Goal: Task Accomplishment & Management: Manage account settings

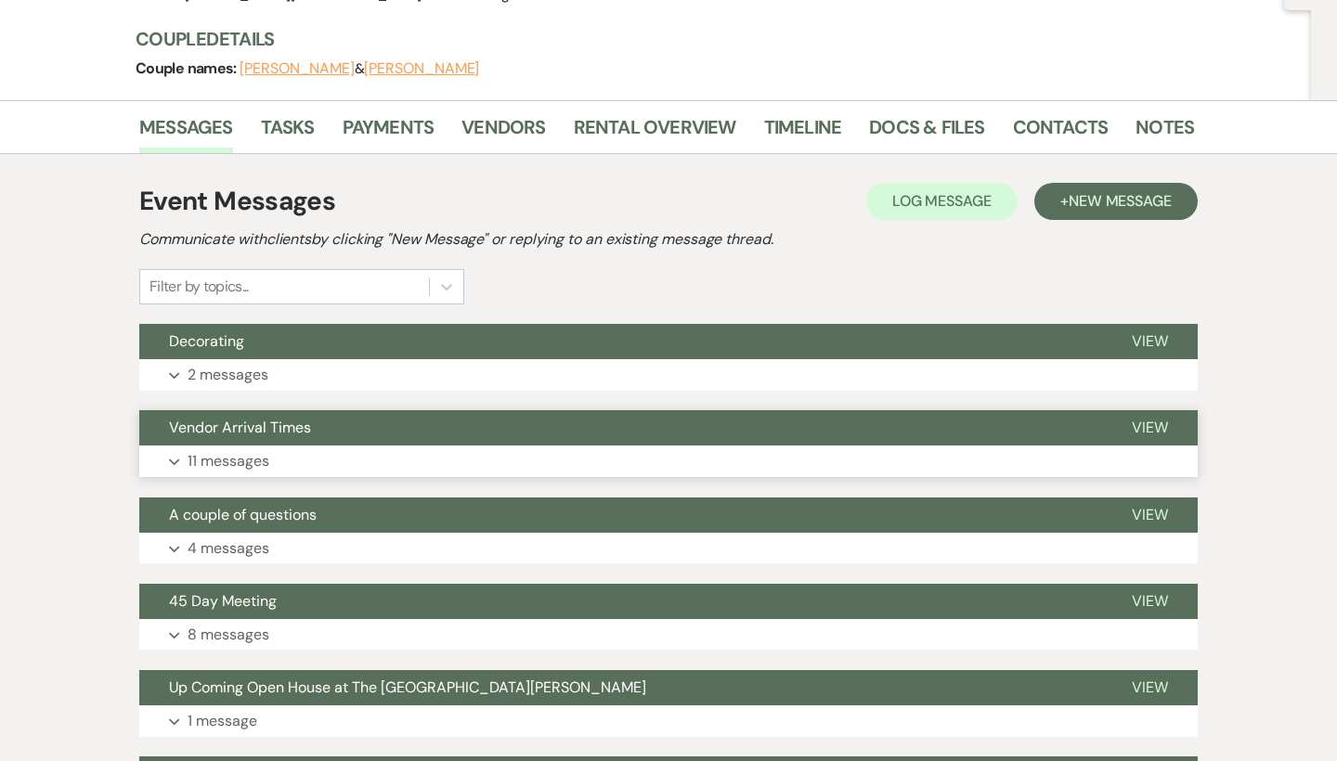
scroll to position [236, 0]
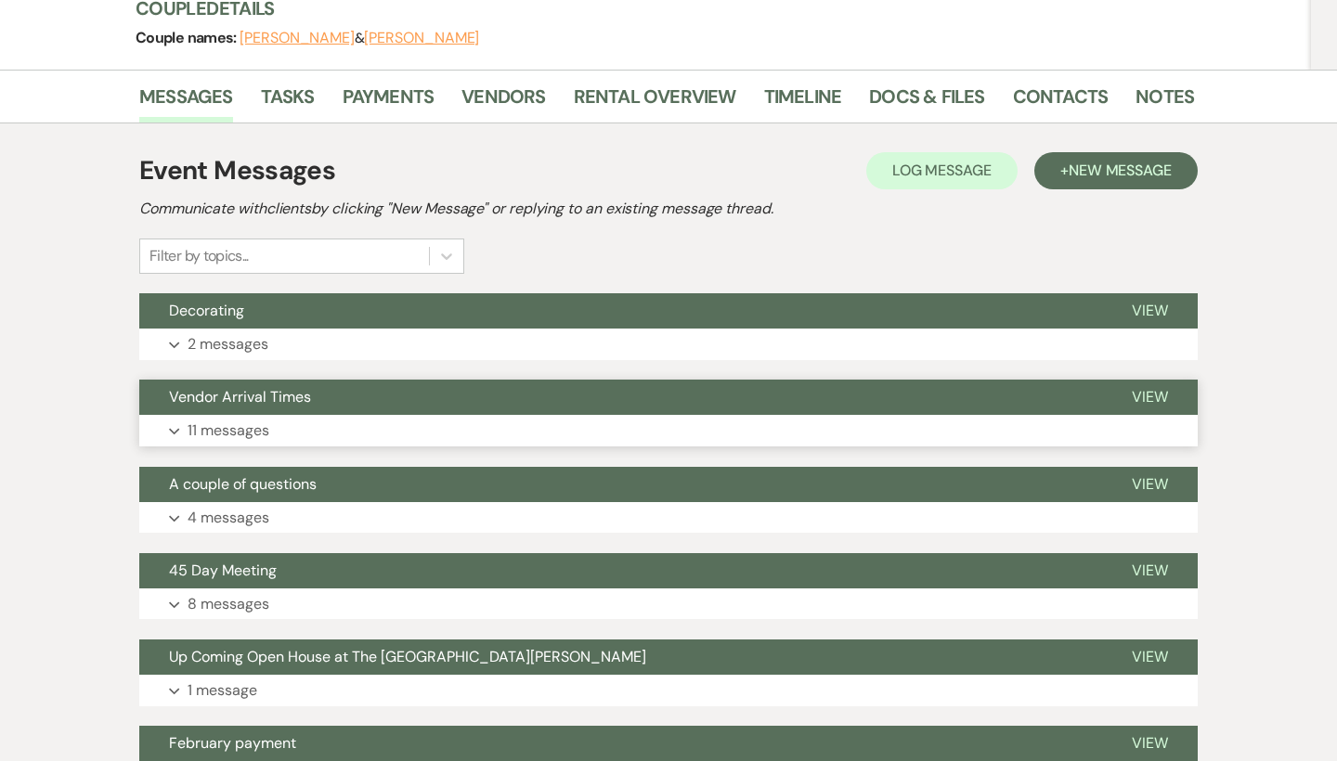
click at [1148, 392] on span "View" at bounding box center [1150, 396] width 36 height 19
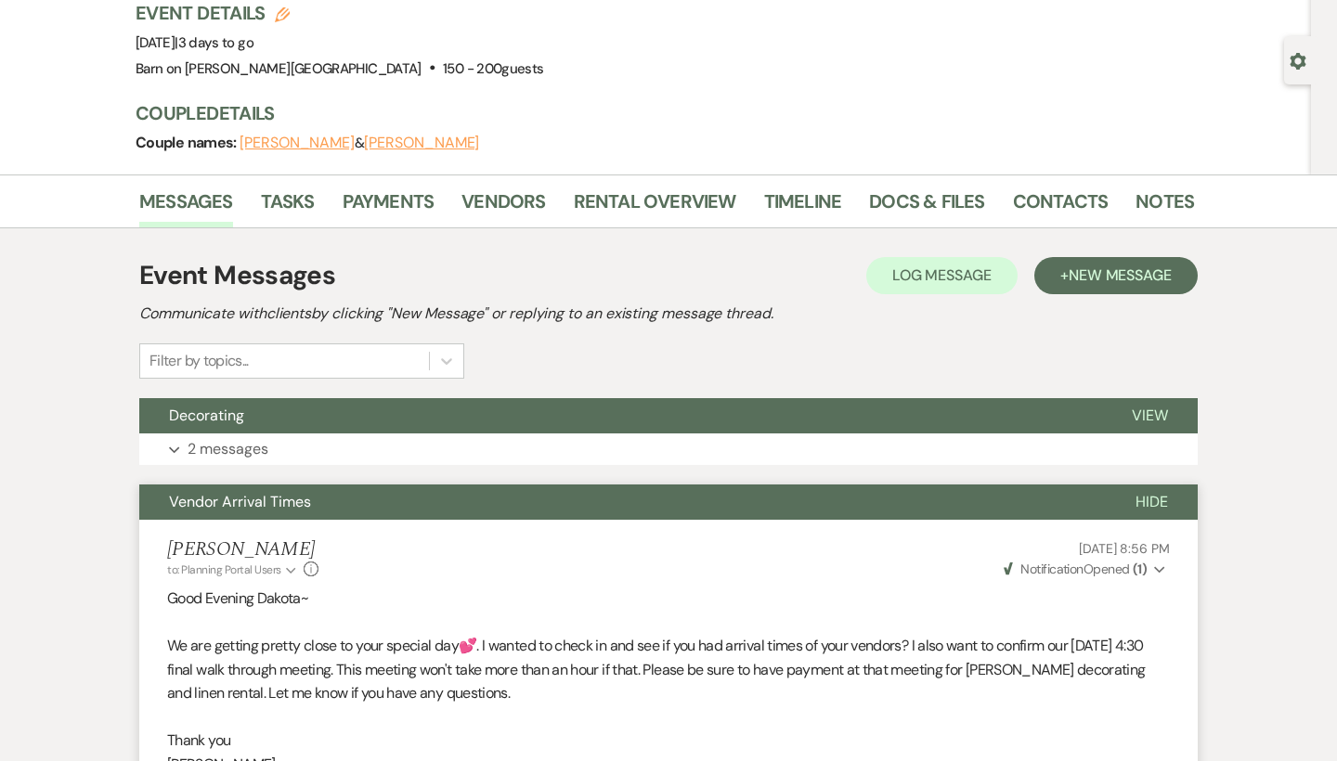
scroll to position [79, 0]
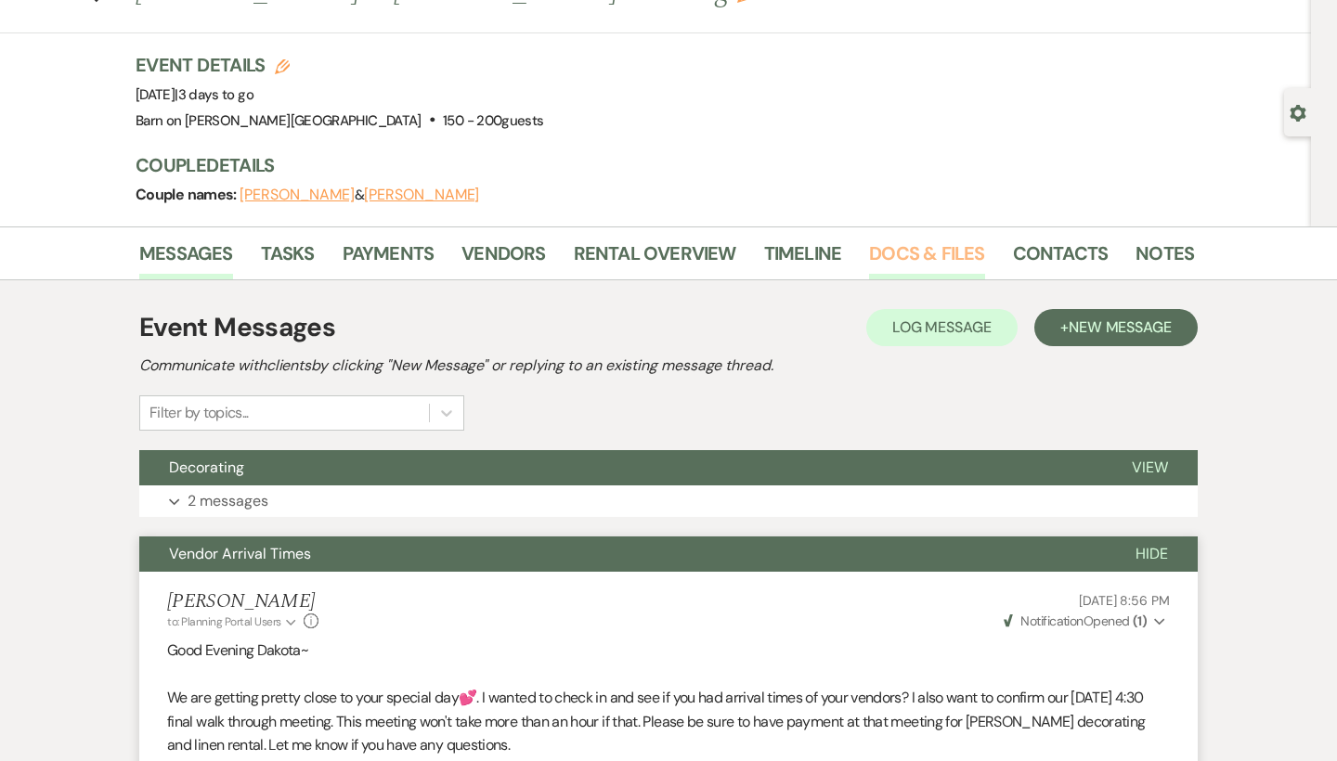
click at [940, 248] on link "Docs & Files" at bounding box center [926, 259] width 115 height 41
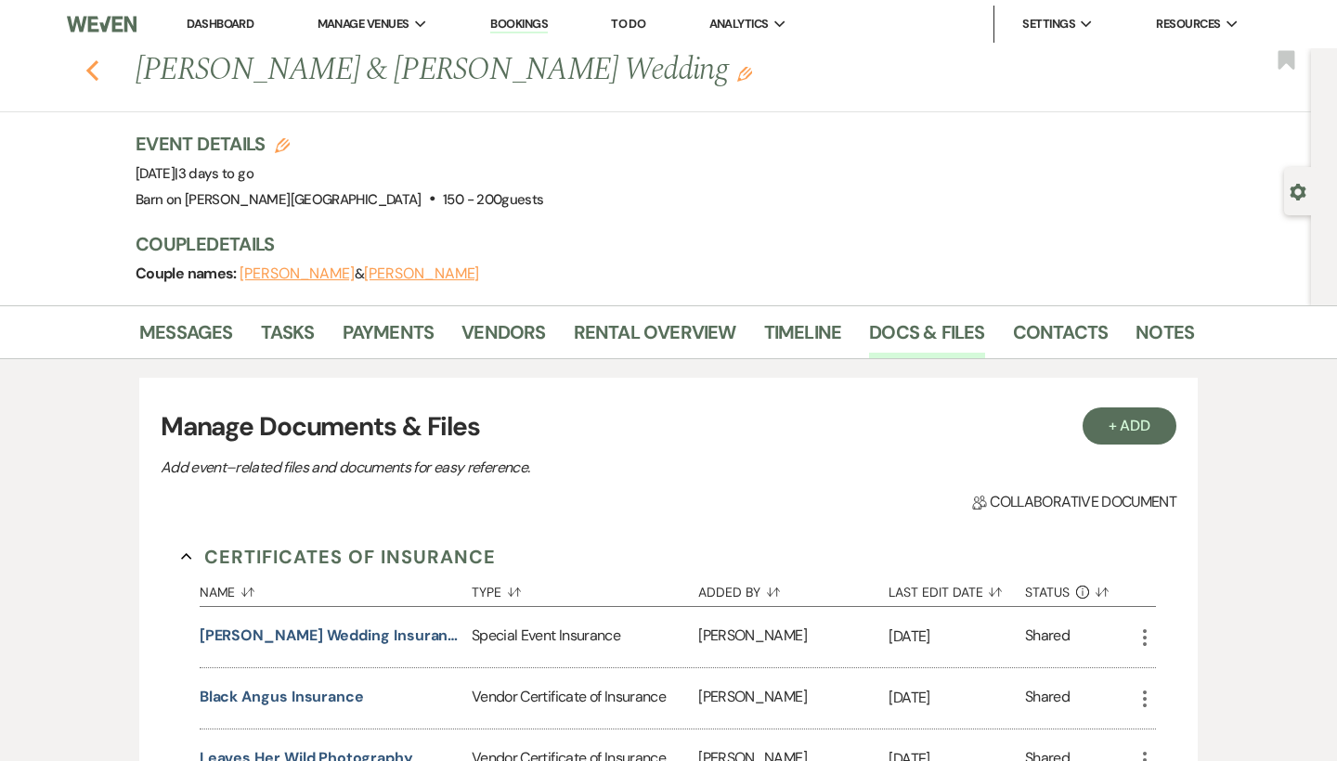
click at [93, 69] on icon "Previous" at bounding box center [92, 70] width 14 height 22
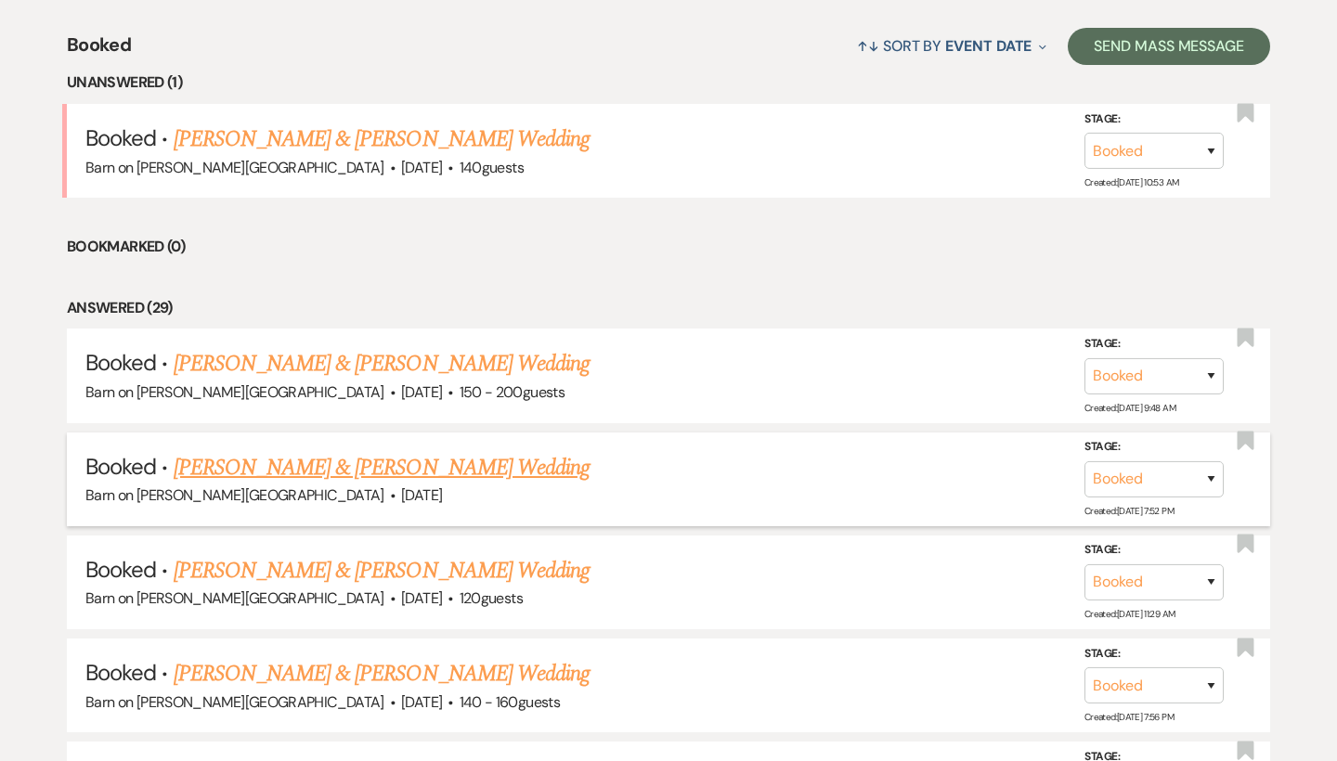
click at [200, 461] on link "[PERSON_NAME] & [PERSON_NAME] Wedding" at bounding box center [382, 467] width 416 height 33
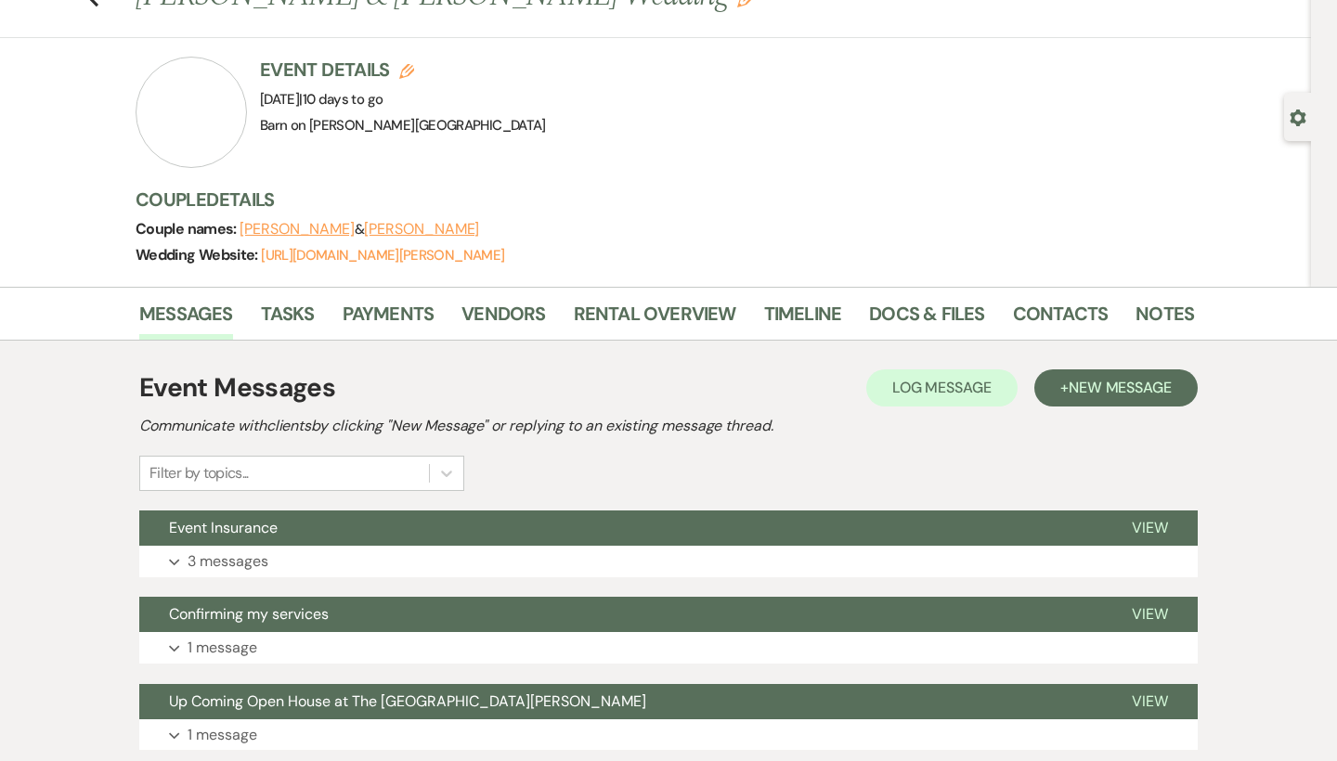
scroll to position [138, 0]
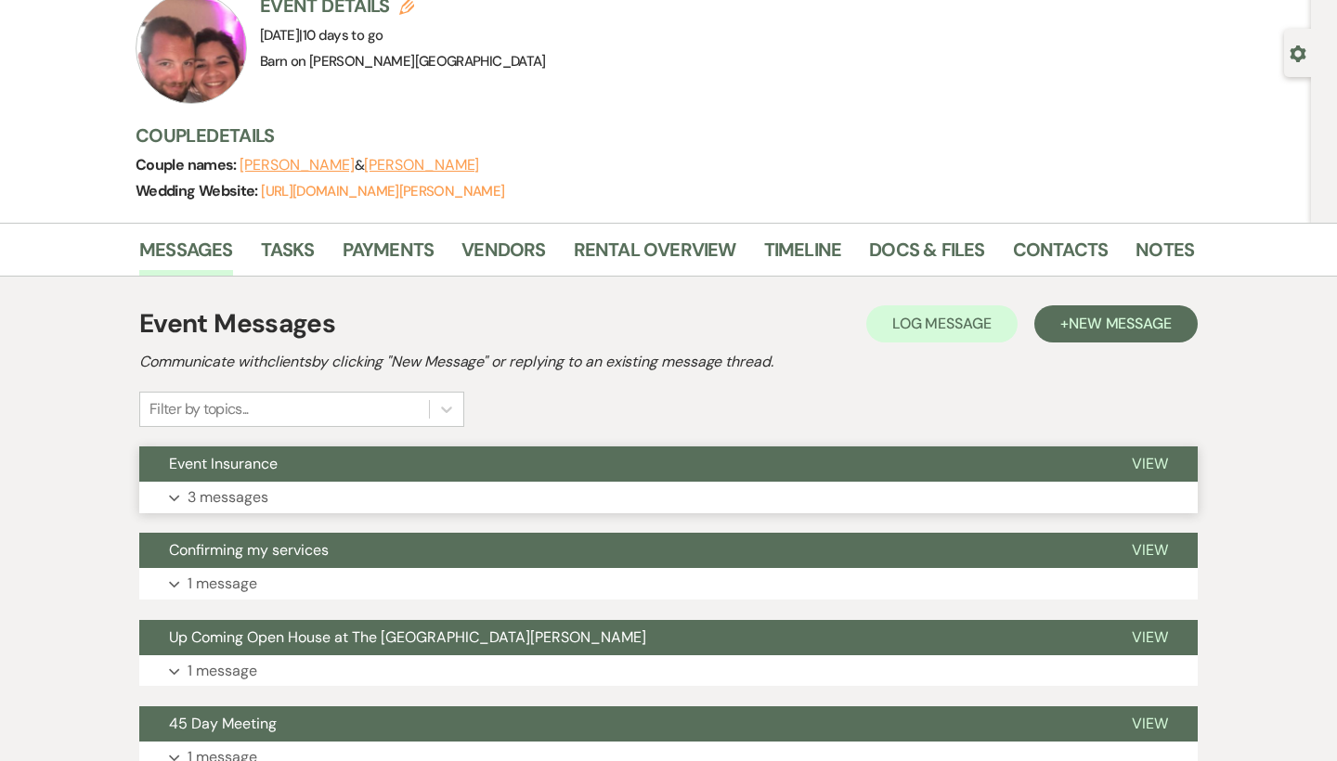
click at [1155, 448] on button "View" at bounding box center [1150, 464] width 96 height 35
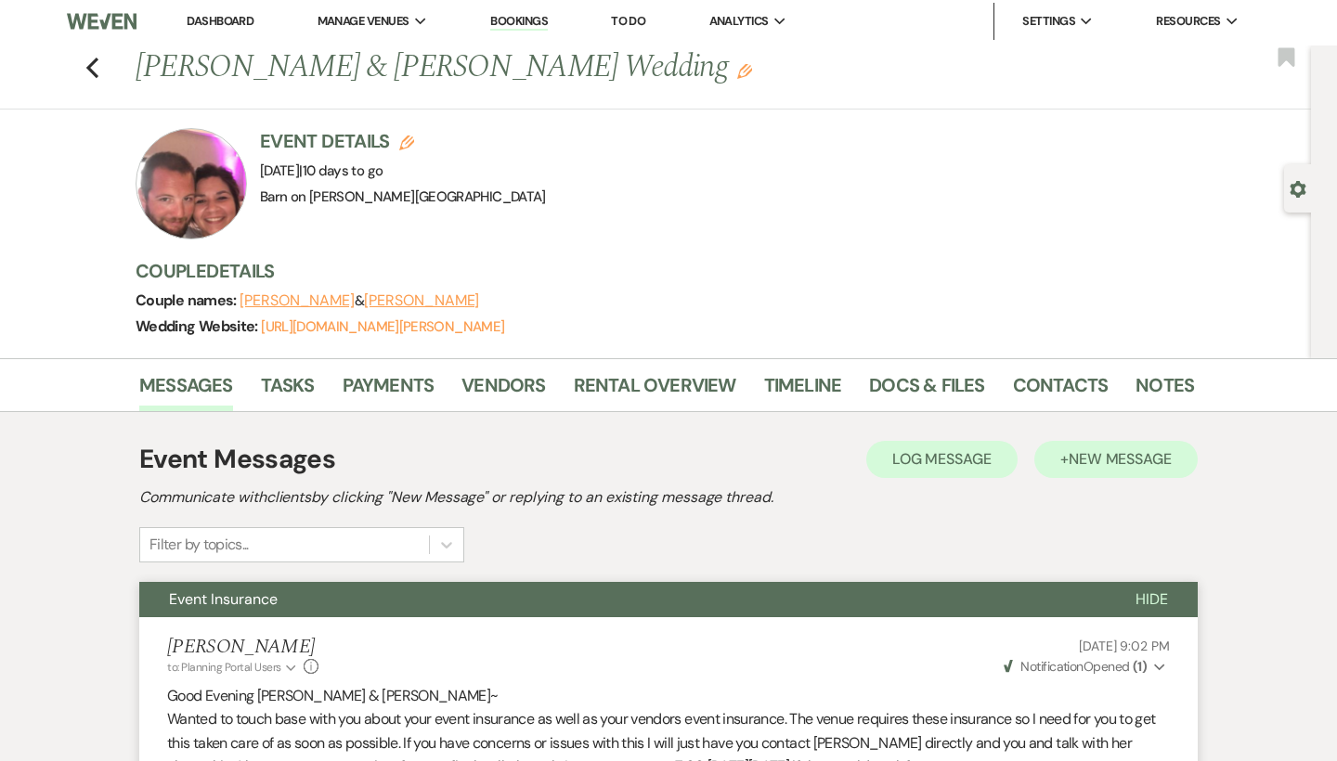
scroll to position [0, 0]
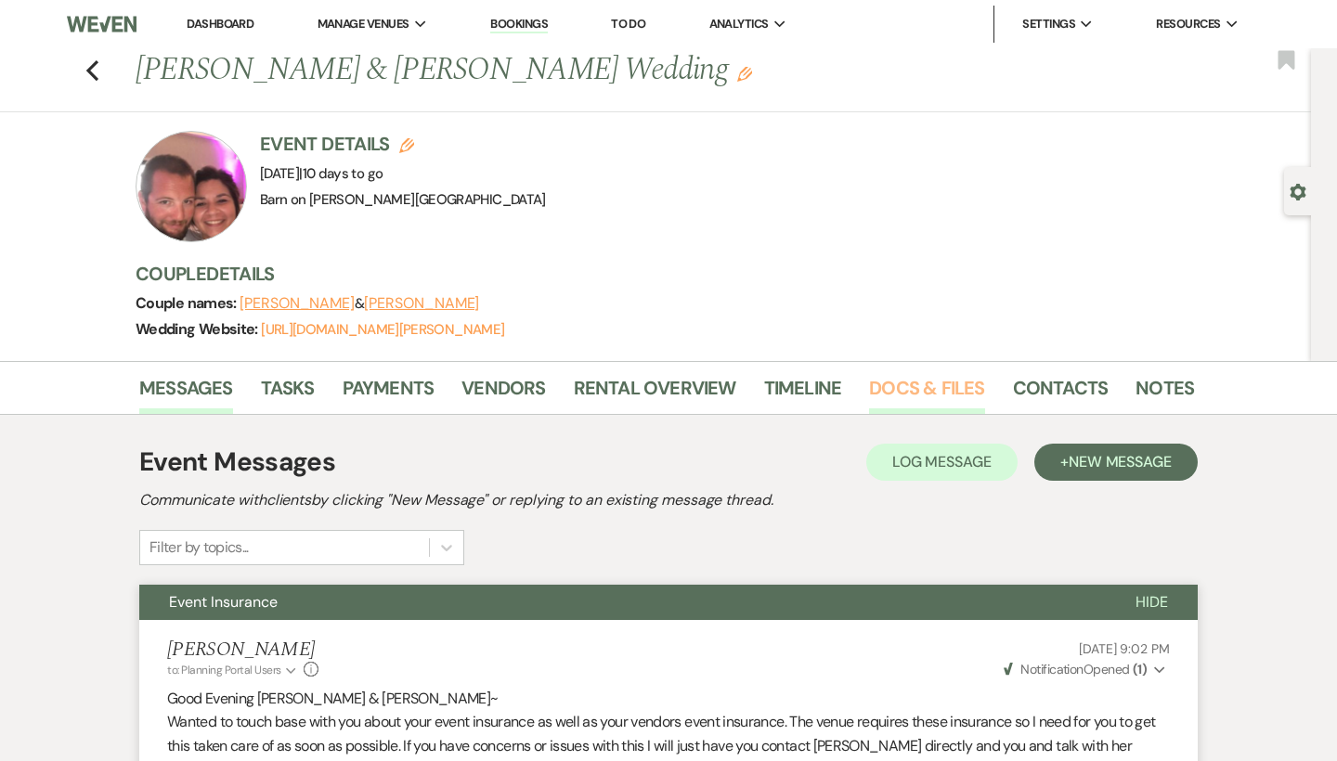
click at [944, 387] on link "Docs & Files" at bounding box center [926, 393] width 115 height 41
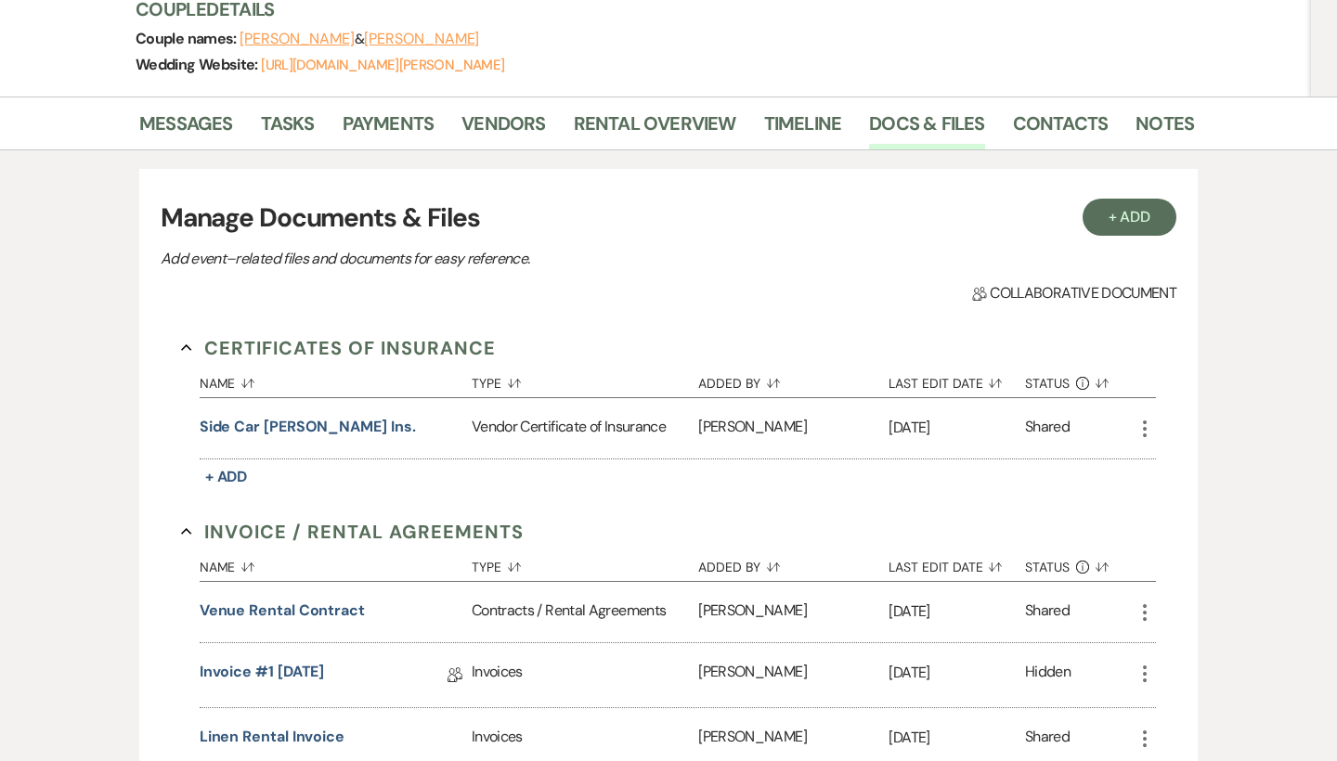
scroll to position [264, 0]
click at [525, 123] on link "Vendors" at bounding box center [503, 130] width 84 height 41
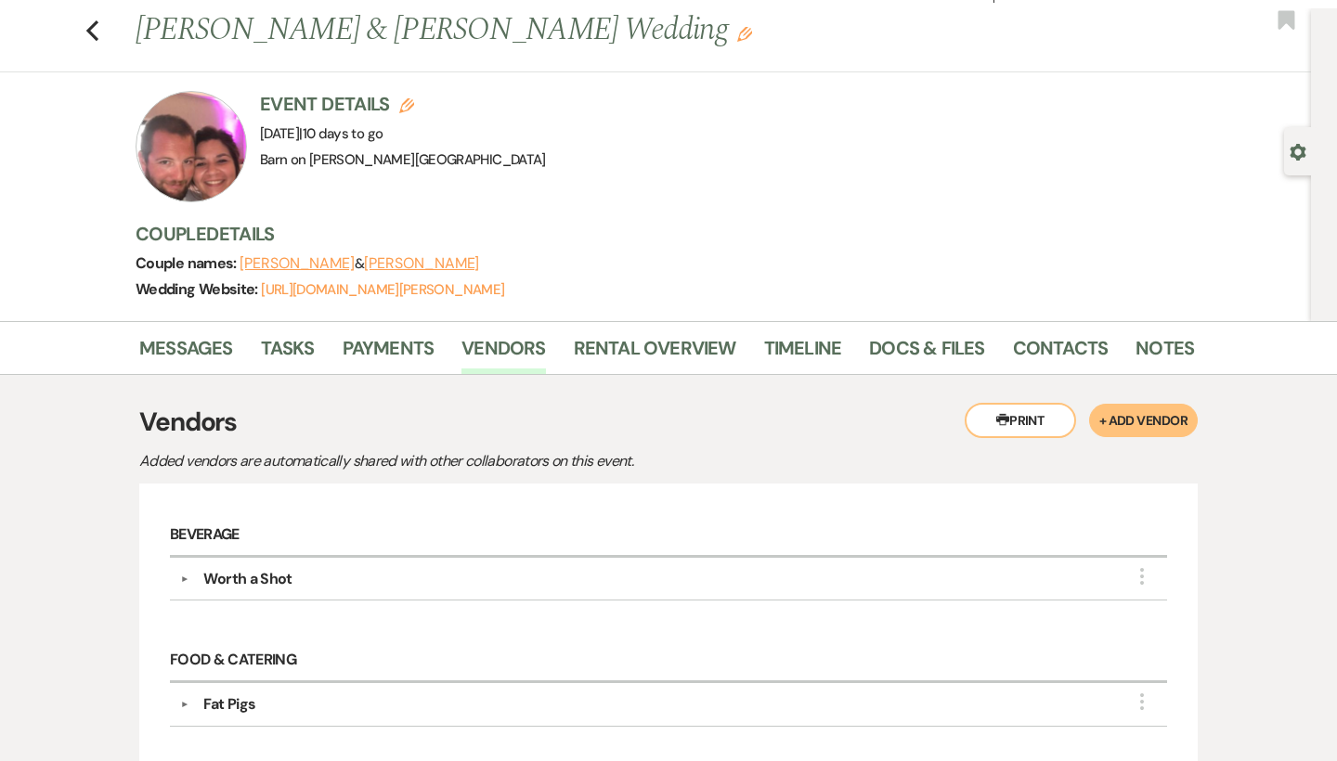
scroll to position [37, 0]
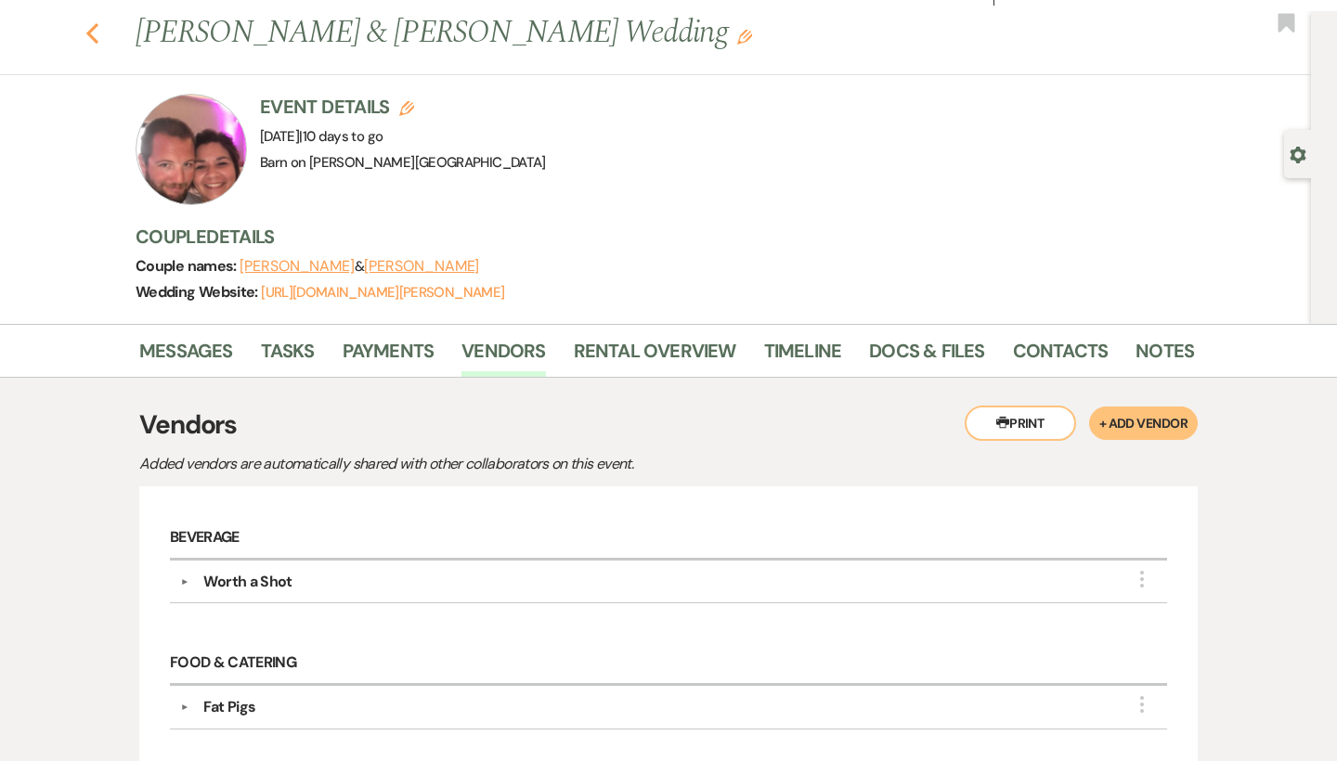
click at [90, 31] on use "button" at bounding box center [92, 33] width 12 height 20
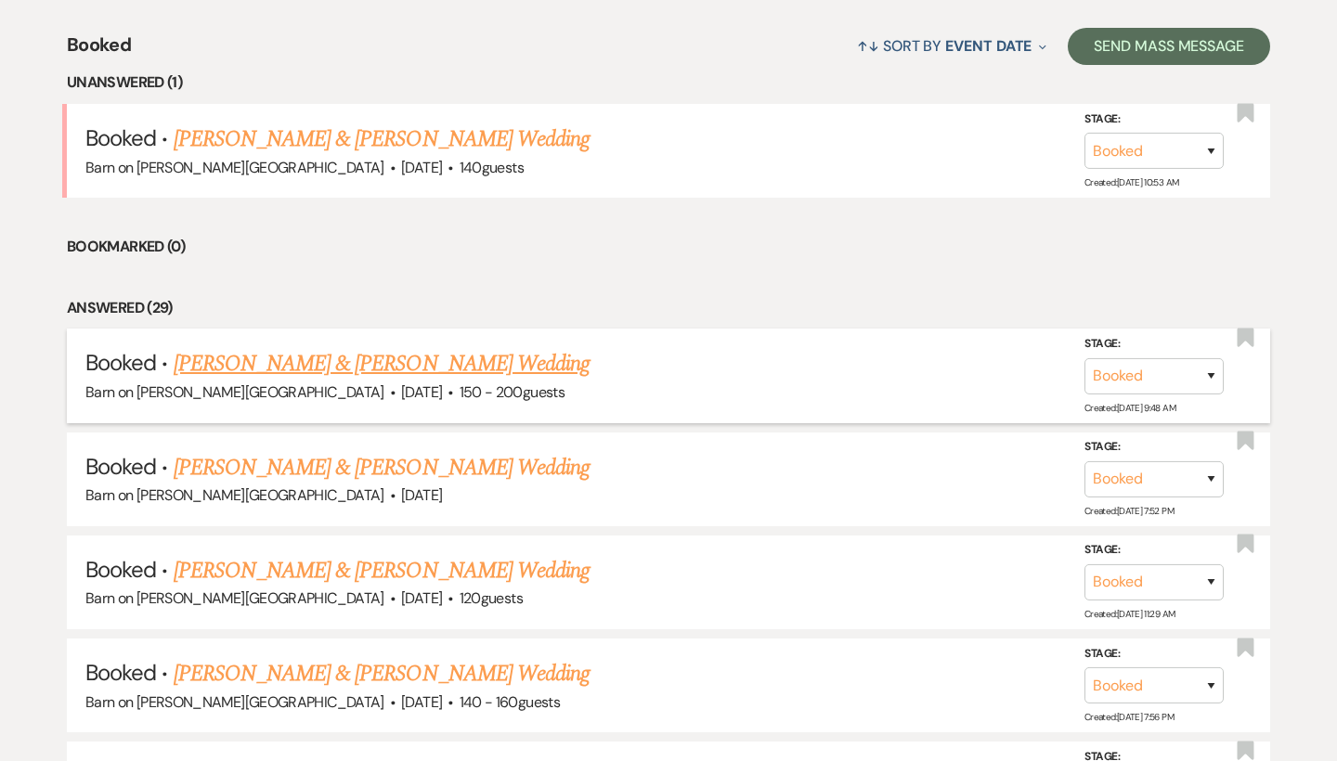
click at [263, 355] on link "[PERSON_NAME] & [PERSON_NAME] Wedding" at bounding box center [382, 363] width 416 height 33
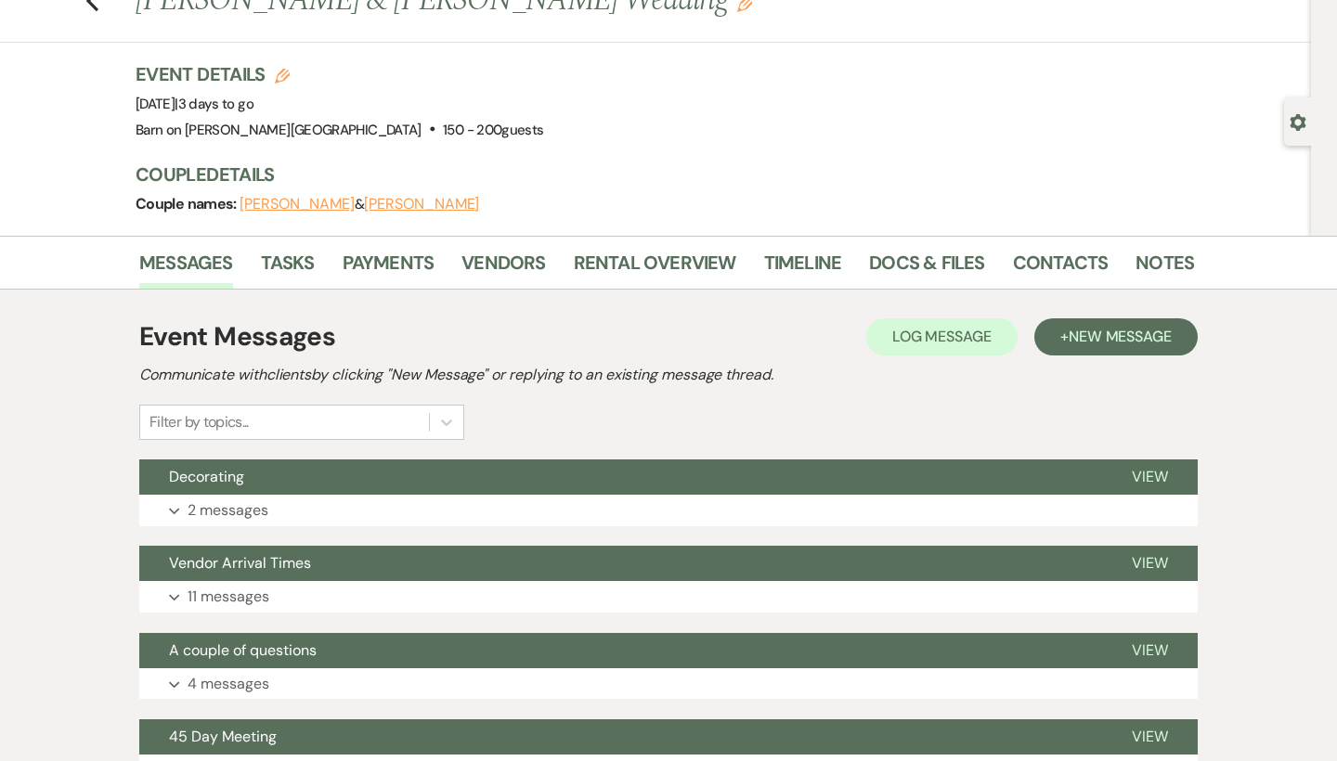
scroll to position [73, 0]
